Goal: Task Accomplishment & Management: Manage account settings

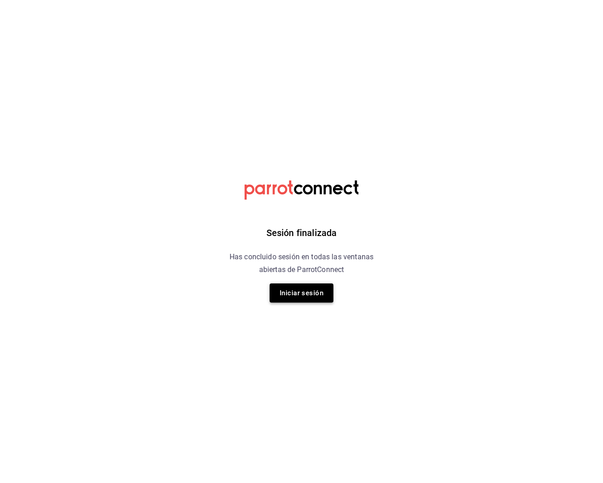
click at [315, 297] on button "Iniciar sesión" at bounding box center [302, 292] width 64 height 19
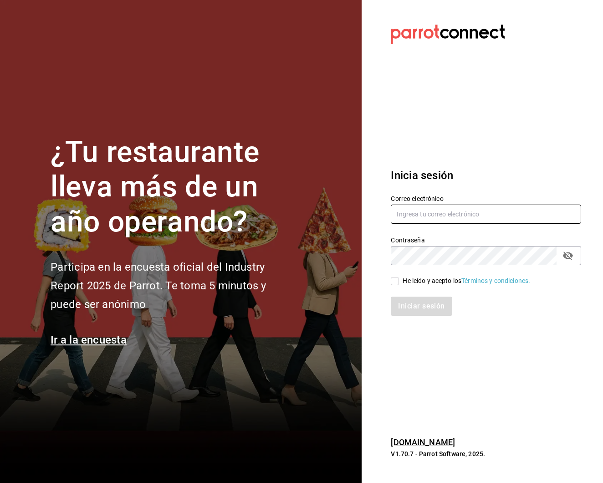
type input "[EMAIL_ADDRESS][DOMAIN_NAME]"
click at [401, 282] on span "He leído y acepto los Términos y condiciones." at bounding box center [464, 281] width 131 height 10
click at [399, 282] on input "He leído y acepto los Términos y condiciones." at bounding box center [395, 281] width 8 height 8
checkbox input "true"
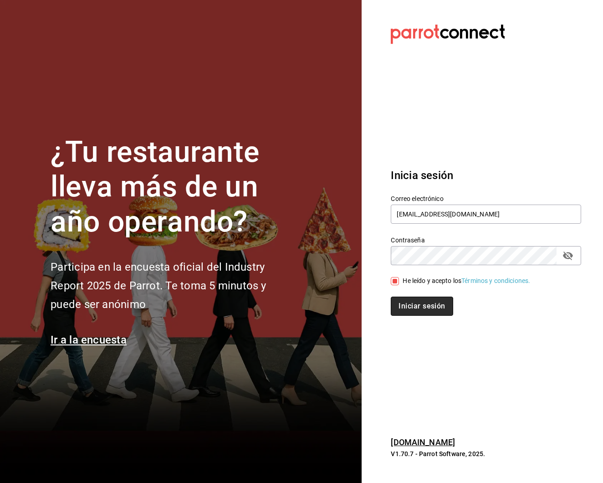
click at [408, 304] on button "Iniciar sesión" at bounding box center [422, 306] width 62 height 19
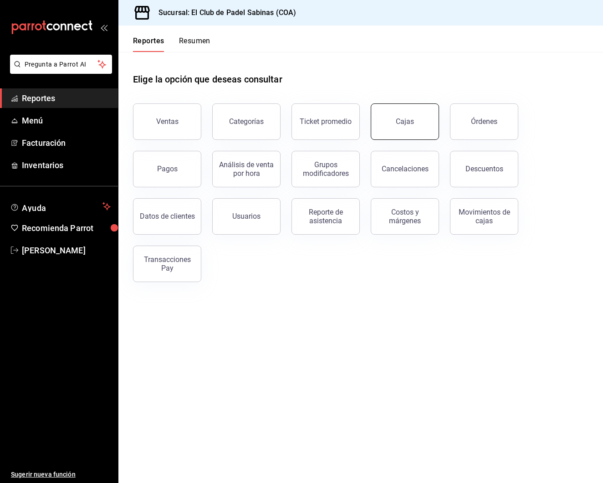
click at [395, 125] on link "Cajas" at bounding box center [405, 121] width 68 height 36
